Goal: Information Seeking & Learning: Learn about a topic

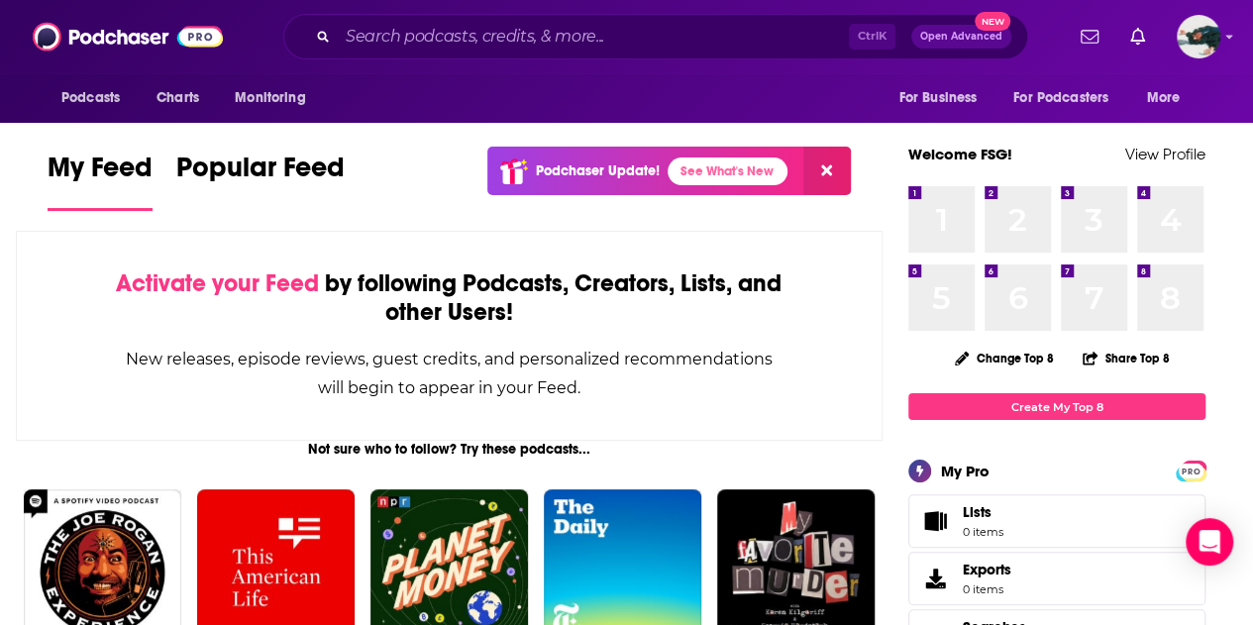
click at [579, 19] on div "Ctrl K Open Advanced New" at bounding box center [655, 37] width 745 height 46
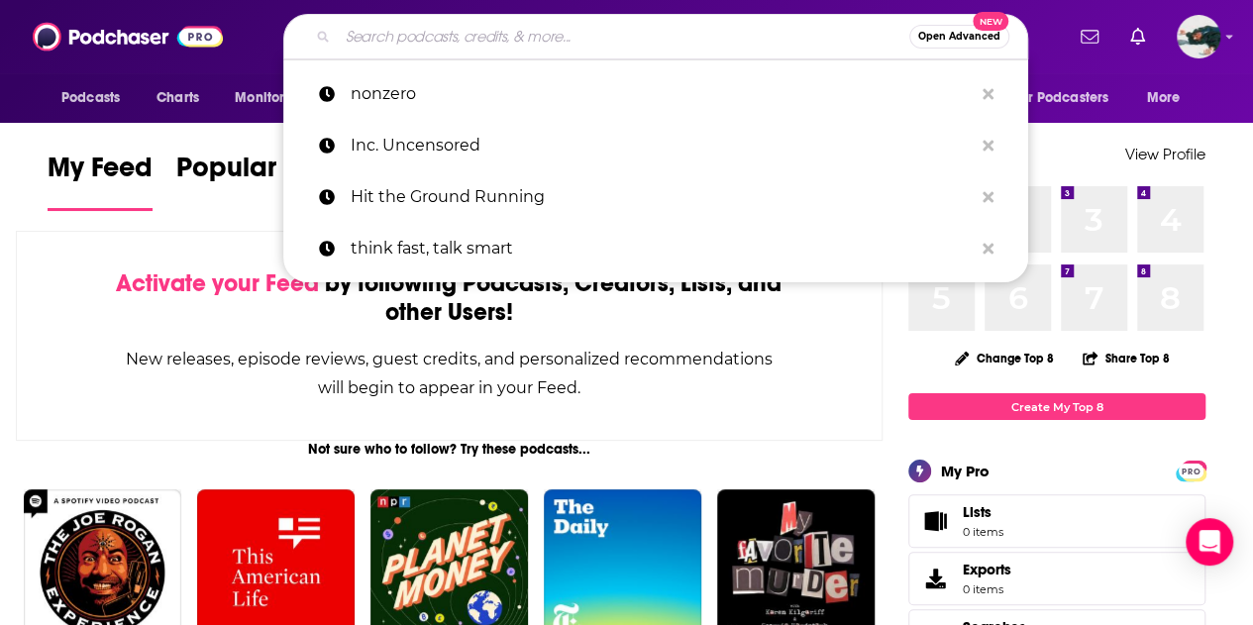
click at [567, 35] on input "Search podcasts, credits, & more..." at bounding box center [624, 37] width 572 height 32
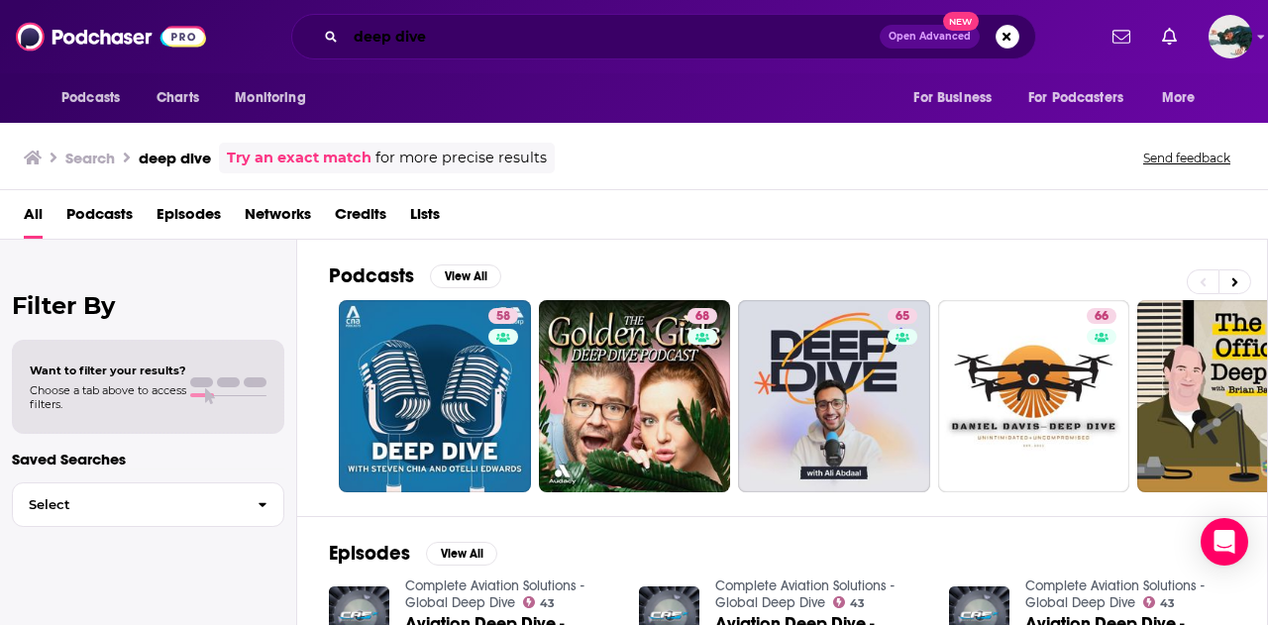
click at [496, 38] on input "deep dive" at bounding box center [613, 37] width 534 height 32
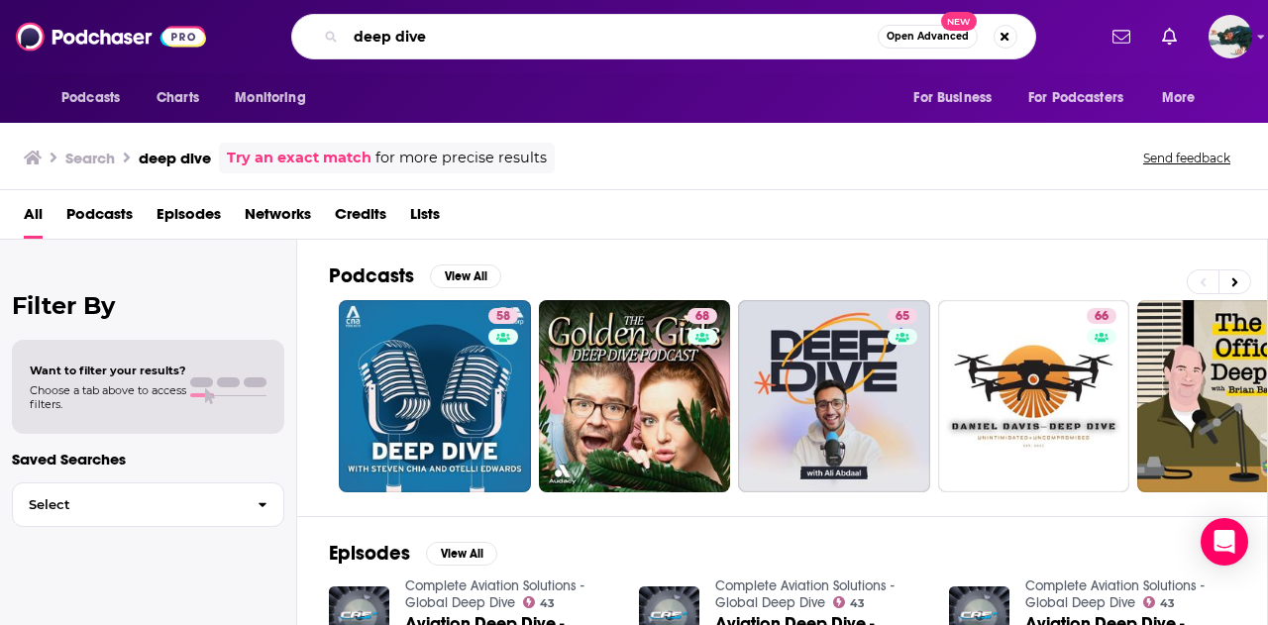
click at [496, 38] on input "deep dive" at bounding box center [612, 37] width 532 height 32
type input "[PERSON_NAME]"
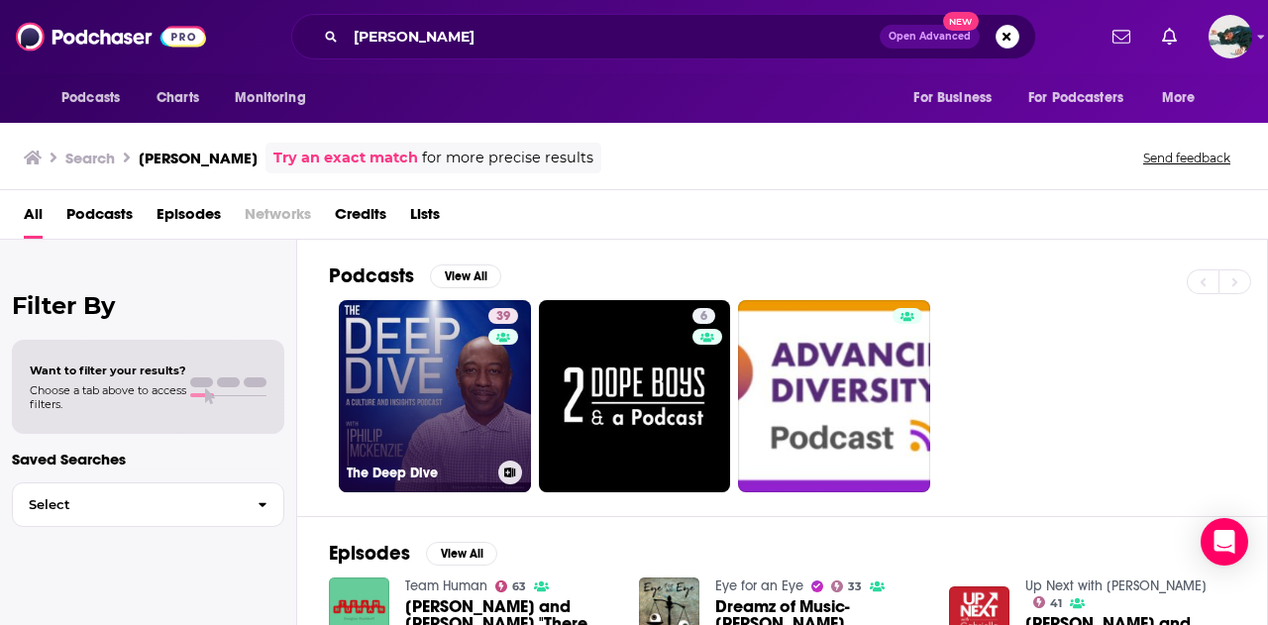
click at [419, 331] on link "39 The Deep Dive" at bounding box center [435, 396] width 192 height 192
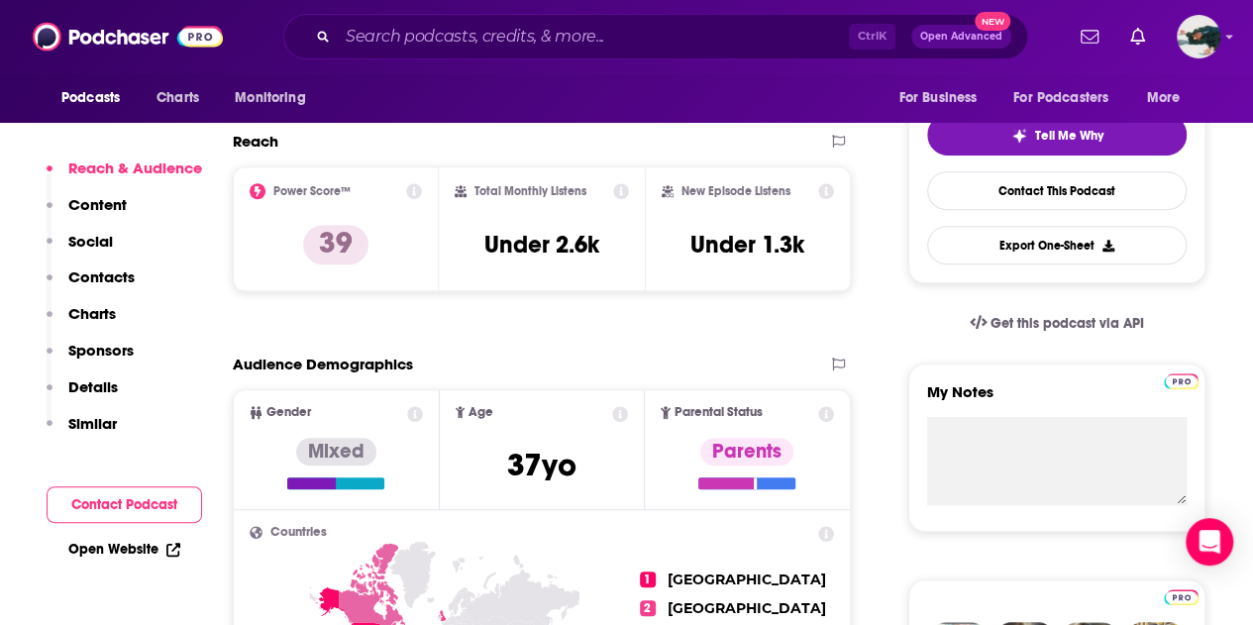
scroll to position [456, 0]
